Goal: Task Accomplishment & Management: Use online tool/utility

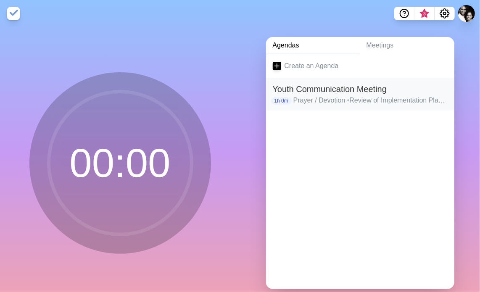
click at [331, 104] on p "Prayer / Devotion • Review of Implementation Plan • Anticipate / Problem Solve …" at bounding box center [371, 100] width 154 height 10
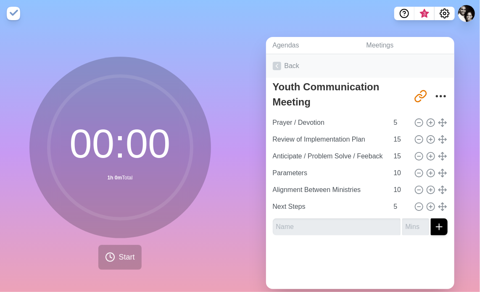
click at [273, 66] on icon at bounding box center [277, 66] width 8 height 8
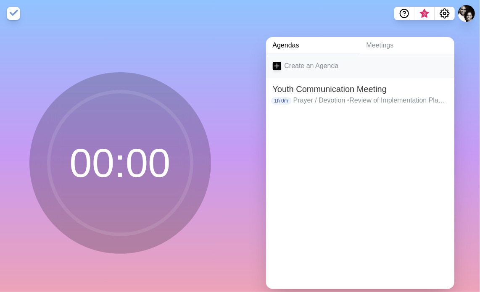
click at [307, 63] on link "Create an Agenda" at bounding box center [360, 66] width 188 height 24
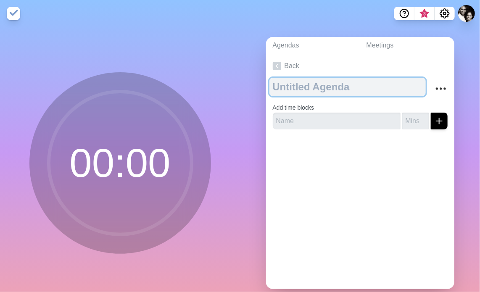
click at [329, 88] on textarea at bounding box center [348, 87] width 156 height 19
type textarea "T"
type textarea "Work Blocks"
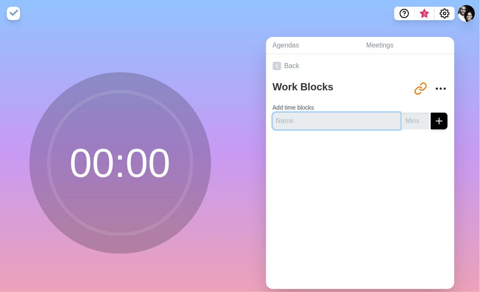
click at [362, 123] on input "text" at bounding box center [337, 121] width 128 height 17
type input "Communications Plan/Calendar"
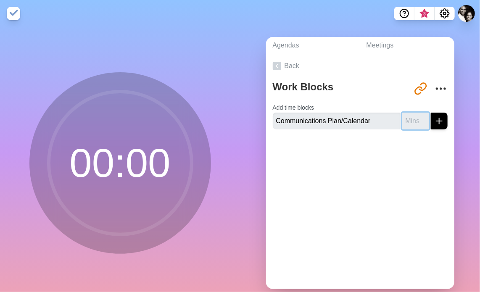
click at [407, 125] on input "number" at bounding box center [415, 121] width 27 height 17
type input "45"
click at [434, 116] on icon "submit" at bounding box center [439, 121] width 10 height 10
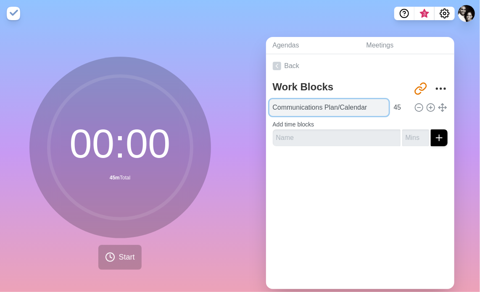
click at [342, 106] on input "Communications Plan/Calendar" at bounding box center [329, 107] width 119 height 17
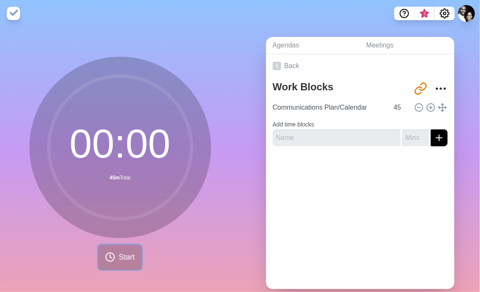
click at [98, 257] on button "Start" at bounding box center [119, 257] width 43 height 25
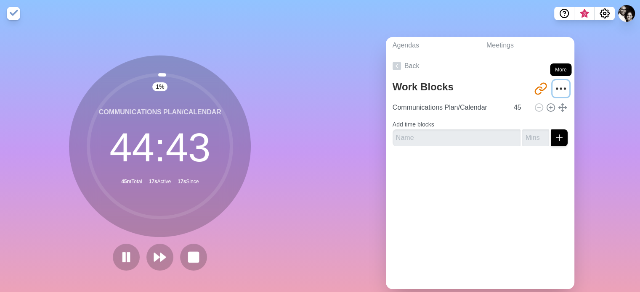
click at [480, 93] on button "More" at bounding box center [560, 88] width 17 height 17
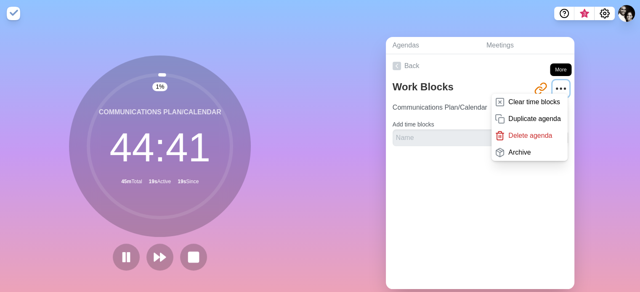
click at [480, 93] on button "More" at bounding box center [560, 88] width 17 height 17
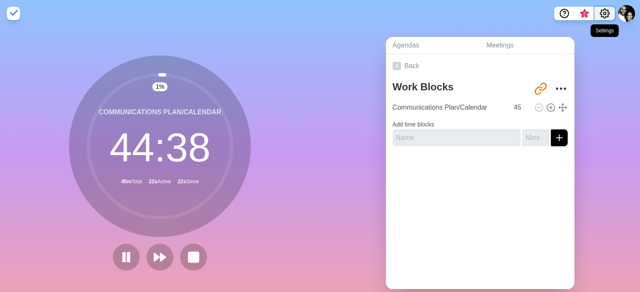
click at [480, 15] on icon "Settings" at bounding box center [604, 13] width 10 height 10
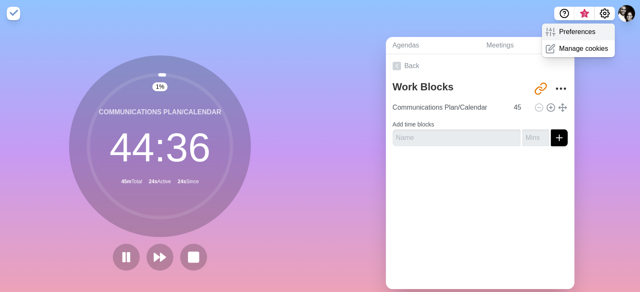
click at [480, 34] on p "Preferences" at bounding box center [576, 32] width 36 height 10
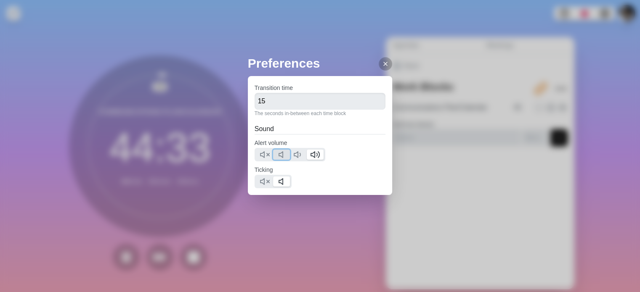
click at [281, 155] on icon at bounding box center [283, 155] width 10 height 10
click at [315, 154] on polygon at bounding box center [313, 155] width 4 height 6
click at [261, 182] on icon at bounding box center [264, 182] width 10 height 10
click at [382, 62] on icon at bounding box center [385, 64] width 7 height 7
